Goal: Navigation & Orientation: Find specific page/section

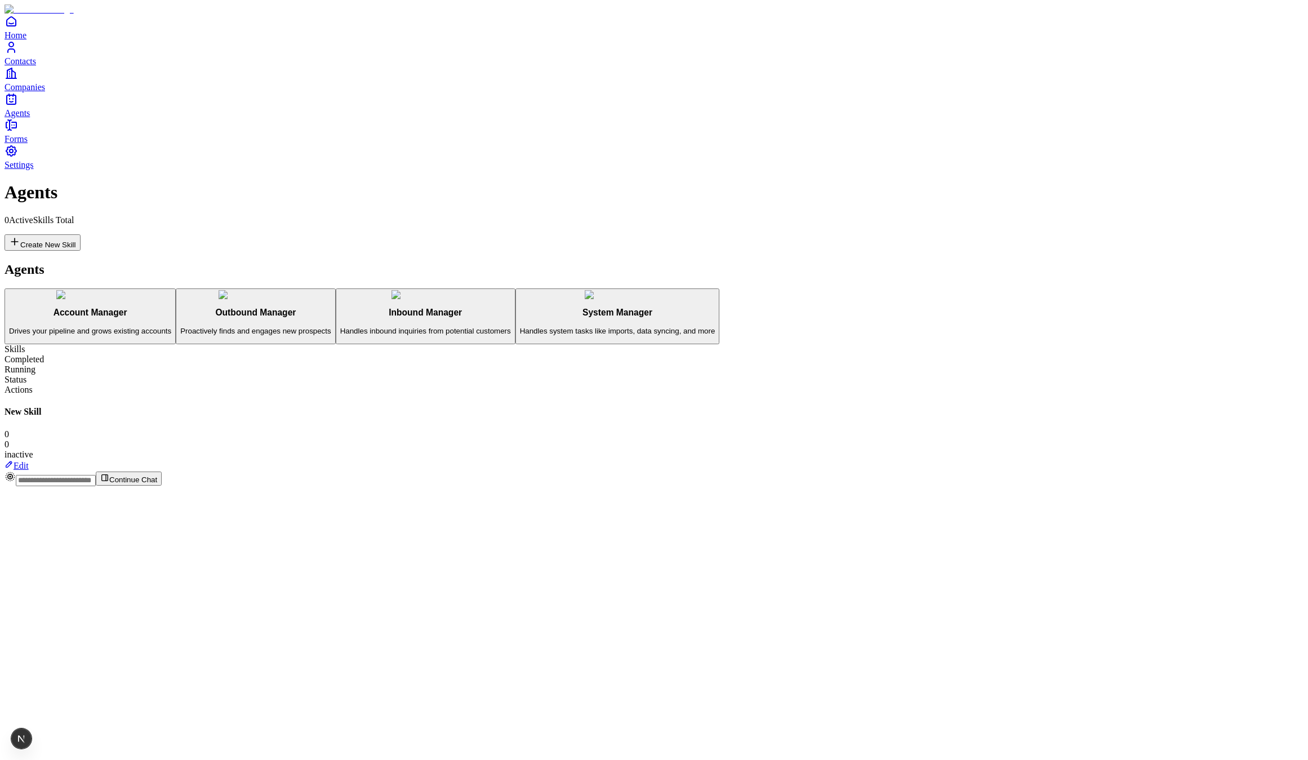
click at [167, 308] on div "Account Manager Drives your pipeline and grows existing accounts" at bounding box center [90, 322] width 162 height 28
click at [336, 288] on button "Inbound Manager Handles inbound inquiries from potential customers" at bounding box center [426, 316] width 180 height 56
click at [579, 363] on div "No skills configured for this agent yet." at bounding box center [654, 358] width 1299 height 10
click at [429, 363] on div "No skills configured for this agent yet." at bounding box center [654, 358] width 1299 height 10
click at [176, 288] on button "Account Manager Drives your pipeline and grows existing accounts" at bounding box center [90, 316] width 171 height 56
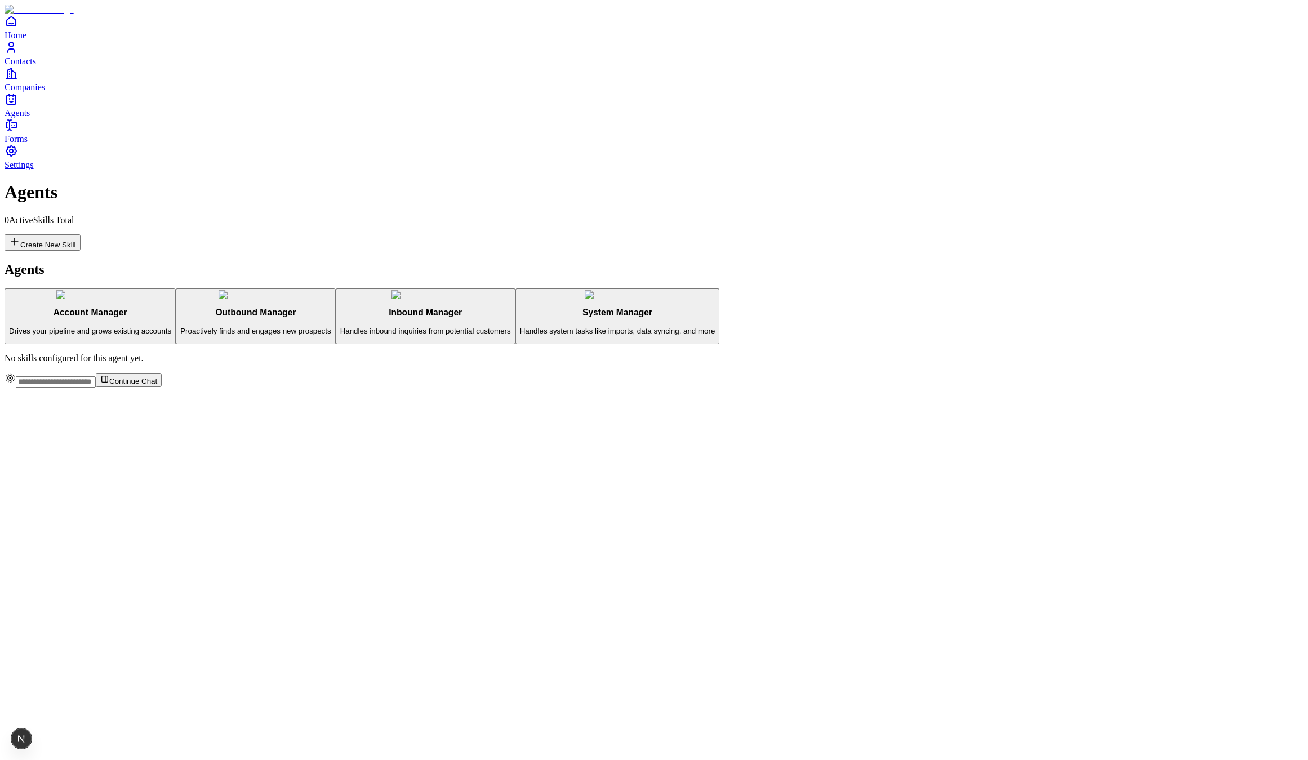
click at [8, 66] on link "Contacts" at bounding box center [654, 53] width 1299 height 25
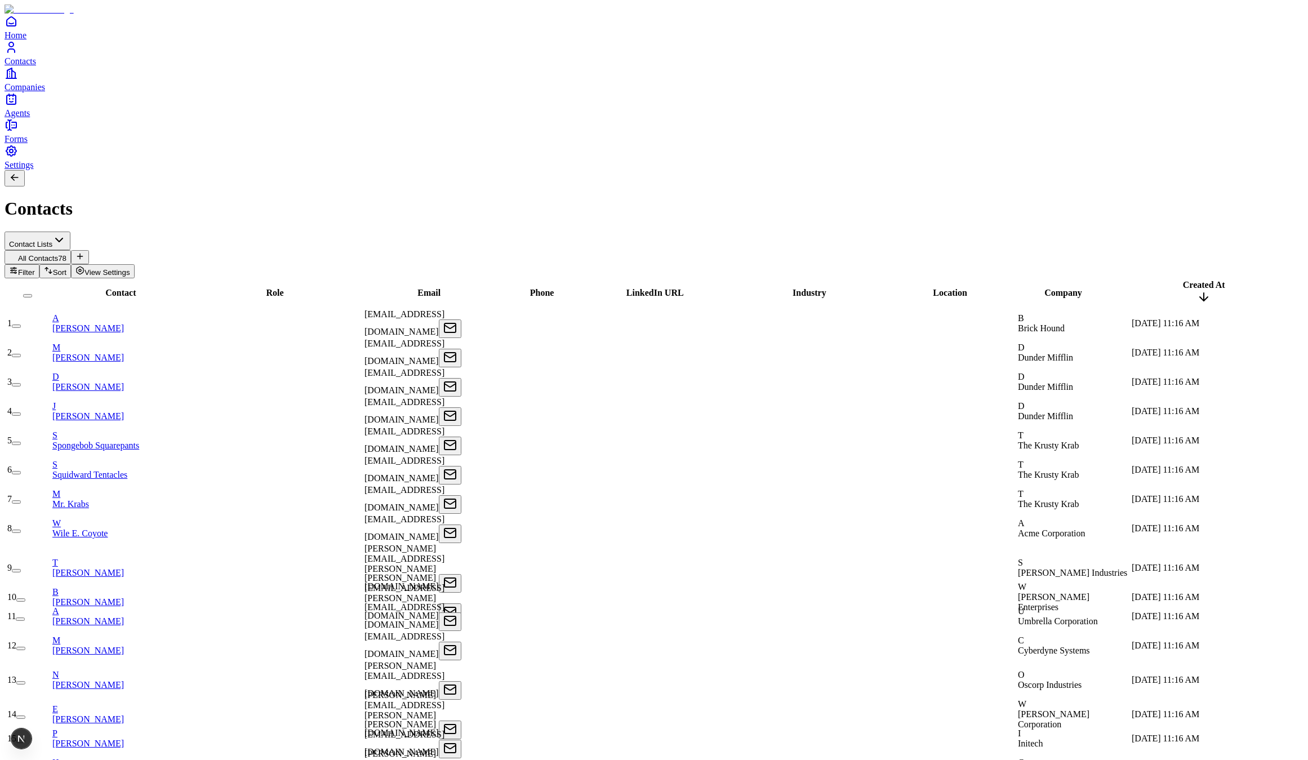
type input "**********"
click at [345, 170] on div "Contacts" at bounding box center [654, 194] width 1299 height 49
drag, startPoint x: 356, startPoint y: 66, endPoint x: 354, endPoint y: 38, distance: 28.2
click at [357, 170] on div "Contacts" at bounding box center [654, 194] width 1299 height 49
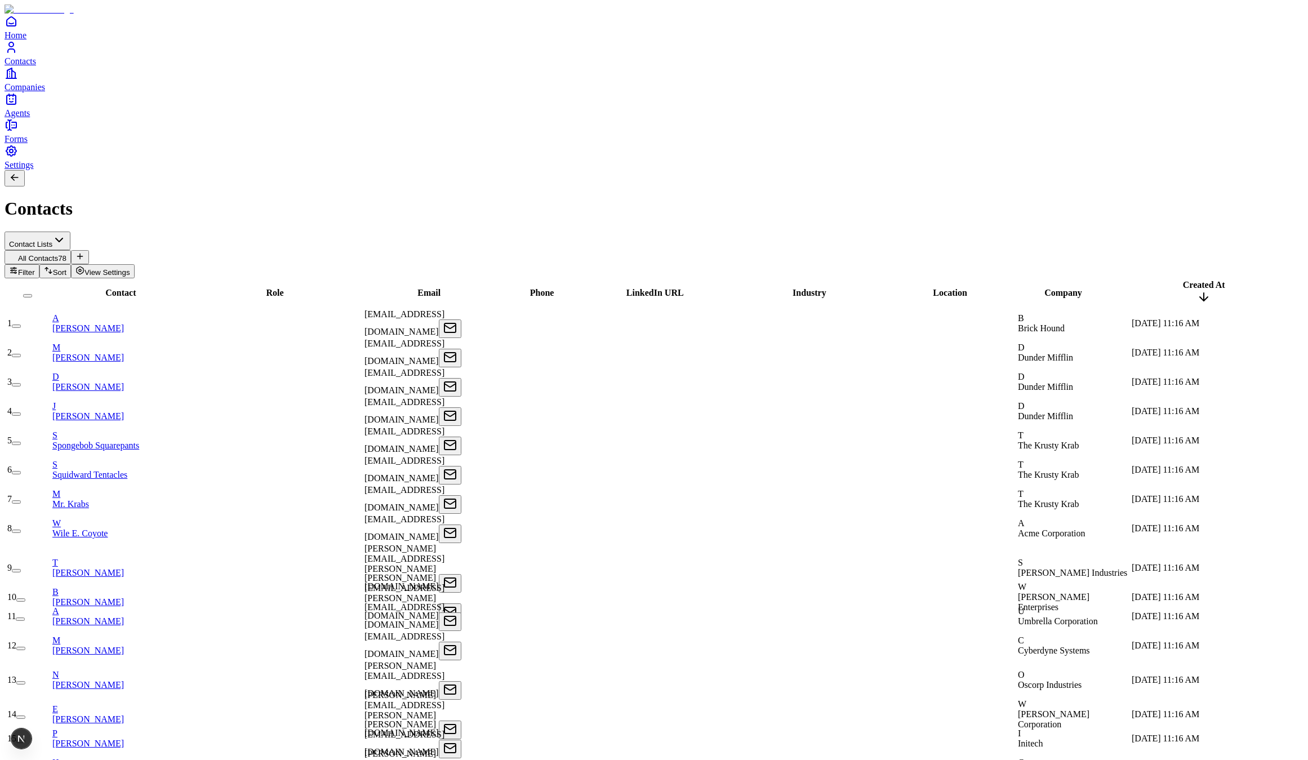
click at [354, 170] on div "Contacts" at bounding box center [654, 194] width 1299 height 49
drag, startPoint x: 346, startPoint y: 28, endPoint x: 348, endPoint y: 68, distance: 40.0
click at [354, 170] on div "Contacts" at bounding box center [654, 194] width 1299 height 49
click at [350, 170] on div "Contacts" at bounding box center [654, 194] width 1299 height 49
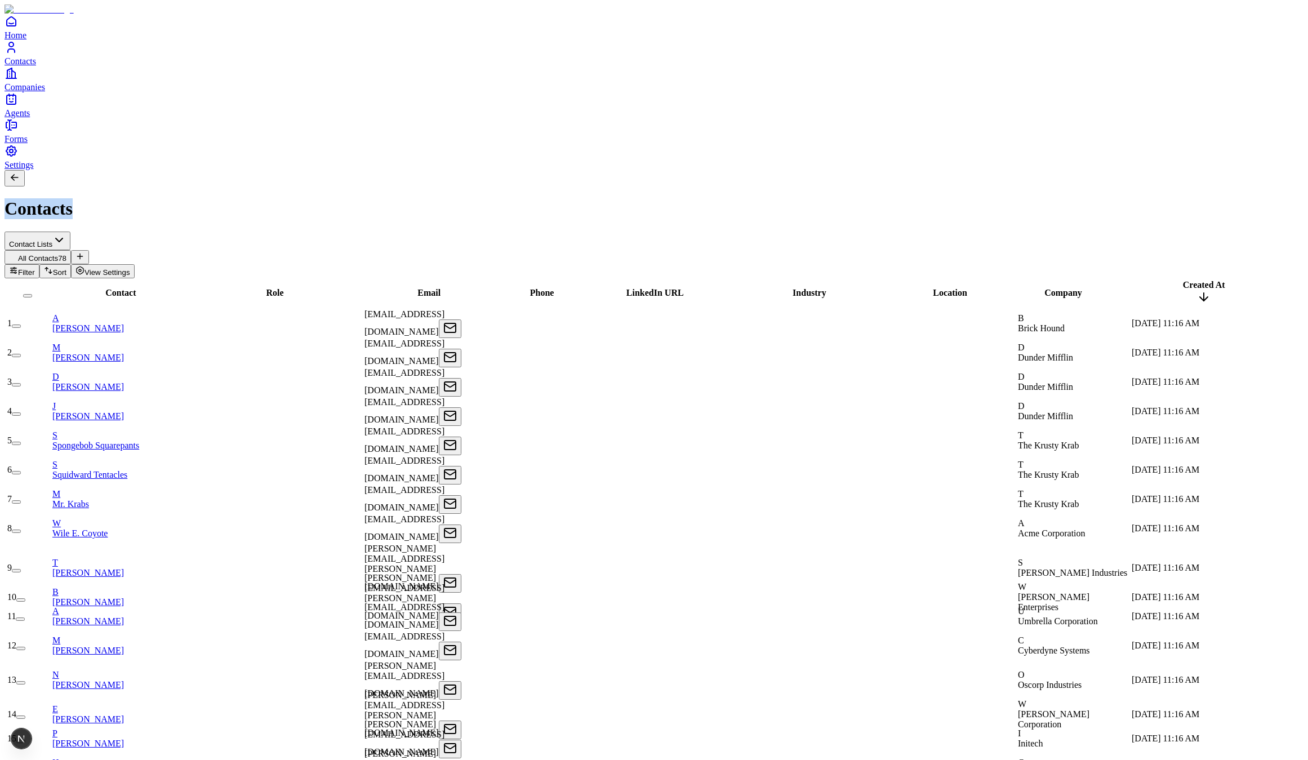
click at [350, 170] on div "Contacts" at bounding box center [654, 194] width 1299 height 49
click at [393, 170] on div "Contacts" at bounding box center [654, 194] width 1299 height 49
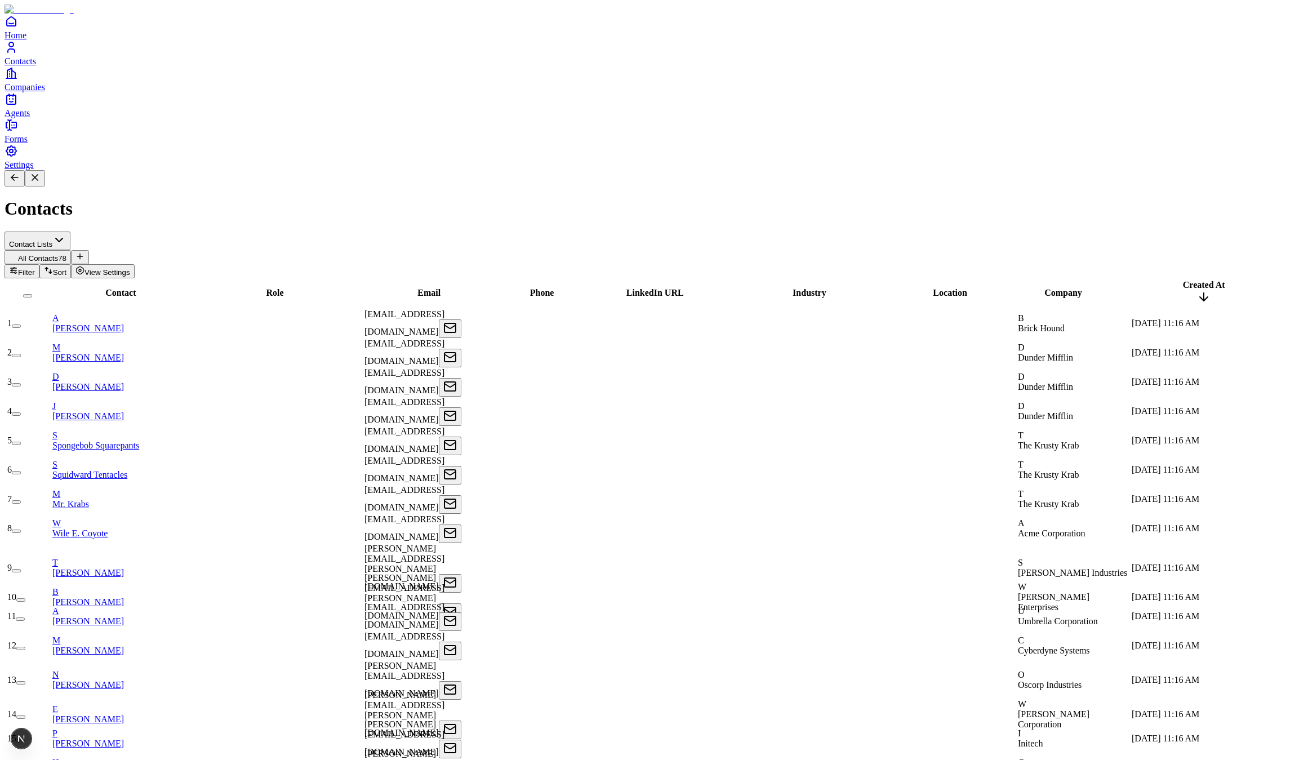
type input "**********"
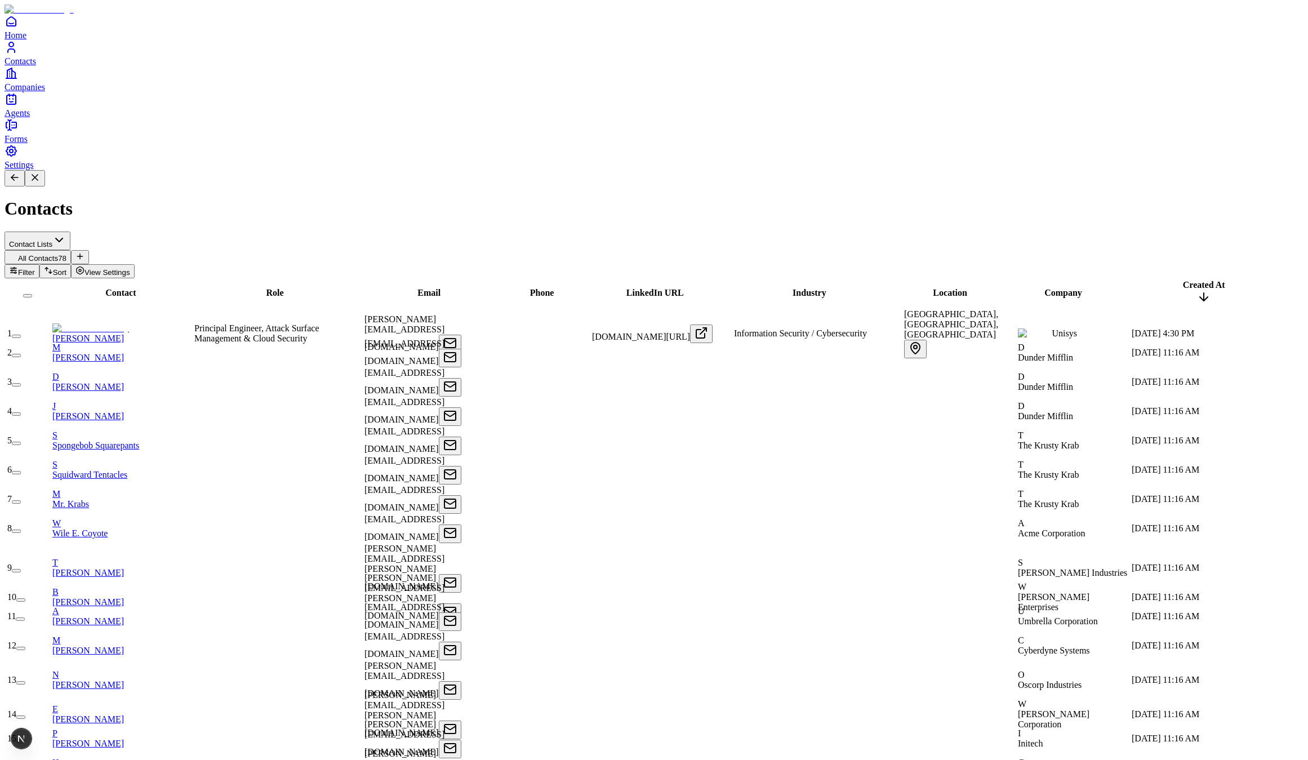
scroll to position [493, 0]
click at [129, 323] on link "Arun Ramamurthy" at bounding box center [90, 333] width 77 height 20
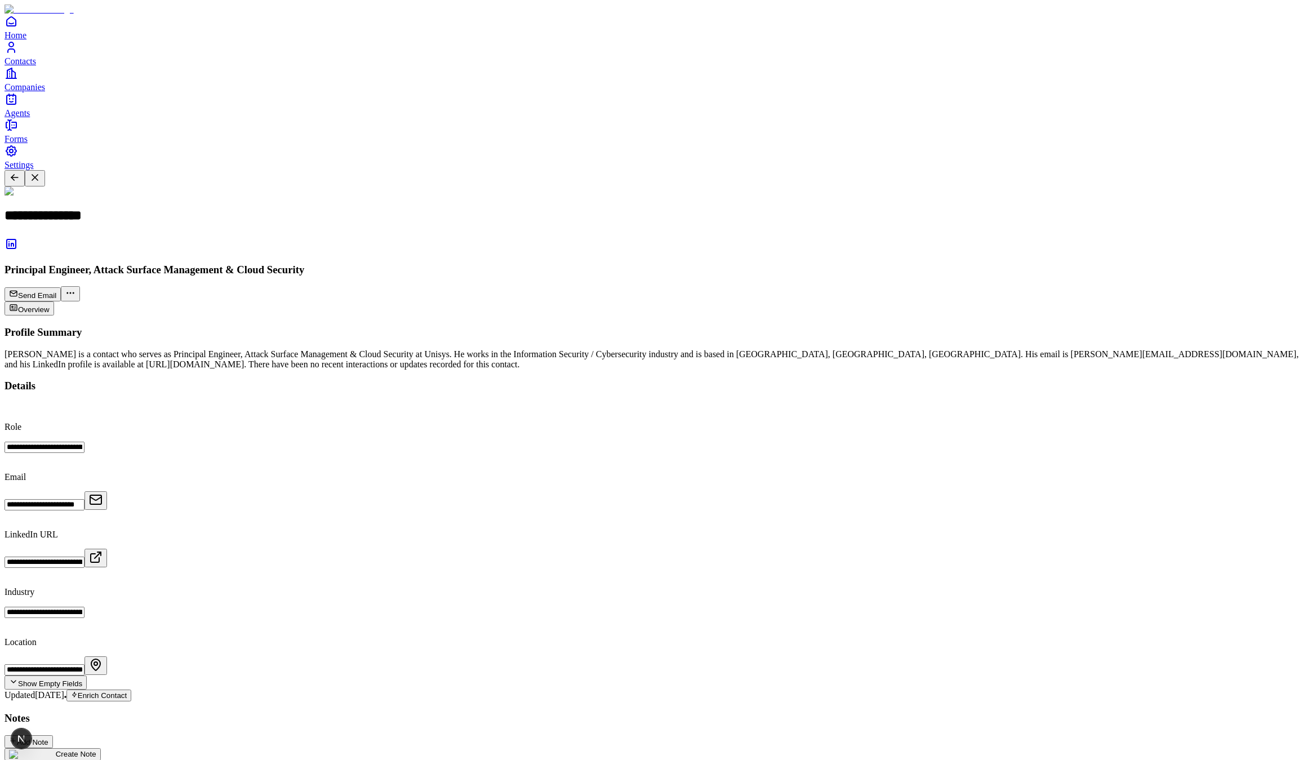
click at [18, 237] on icon at bounding box center [12, 244] width 14 height 14
